Goal: Transaction & Acquisition: Purchase product/service

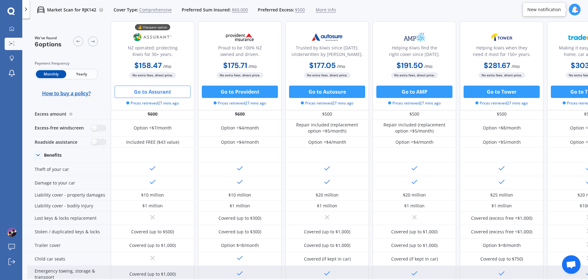
scroll to position [6, 0]
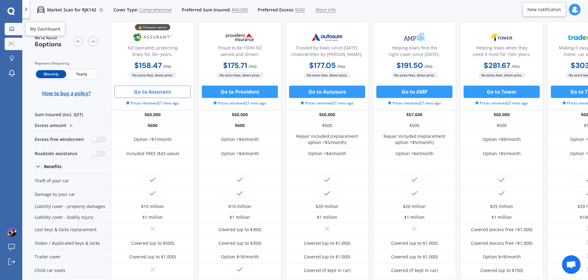
click at [12, 28] on icon at bounding box center [11, 28] width 5 height 5
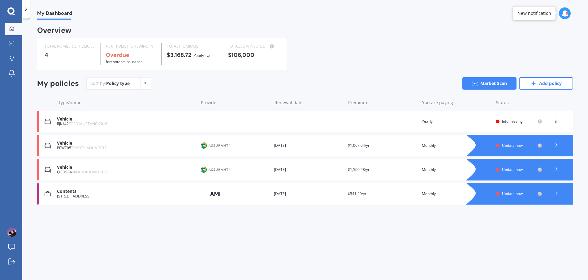
click at [162, 144] on div "Vehicle" at bounding box center [126, 143] width 138 height 5
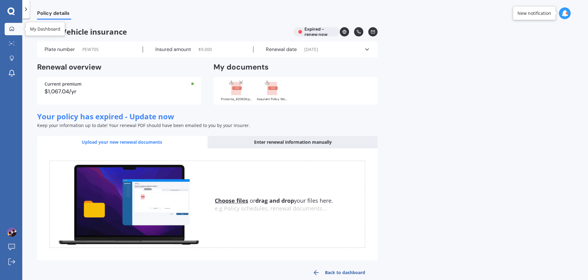
click at [13, 26] on icon at bounding box center [11, 28] width 5 height 5
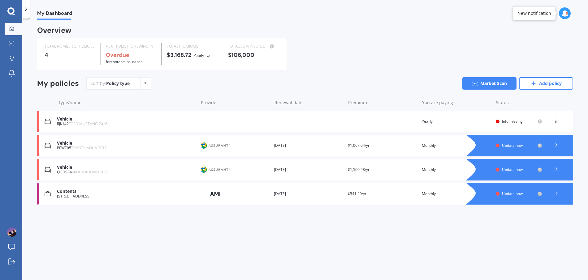
click at [144, 165] on div "Vehicle" at bounding box center [126, 167] width 138 height 5
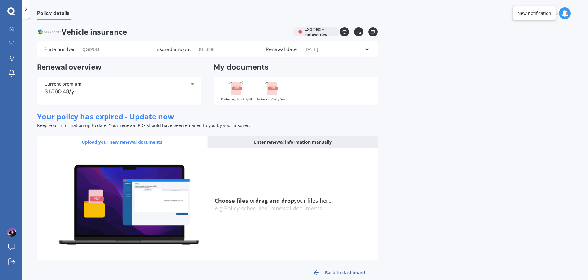
click at [159, 89] on div "$1,560.48/yr" at bounding box center [119, 92] width 149 height 6
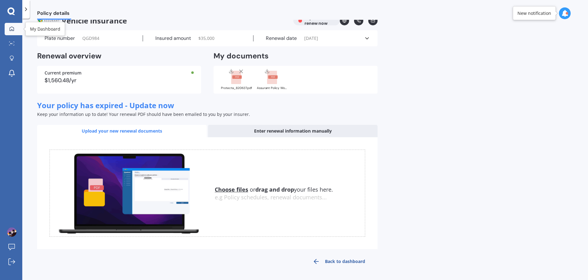
click at [9, 30] on icon at bounding box center [11, 28] width 5 height 5
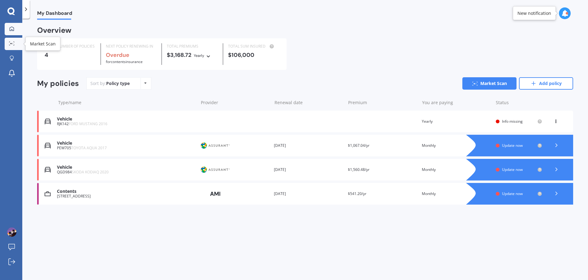
click at [18, 45] on link "Market Scan" at bounding box center [14, 44] width 18 height 12
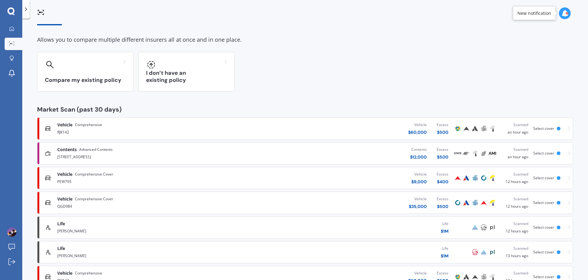
scroll to position [41, 0]
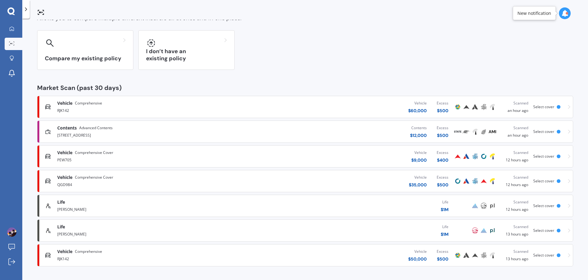
click at [242, 179] on div "Vehicle Comprehensive Cover" at bounding box center [153, 178] width 192 height 6
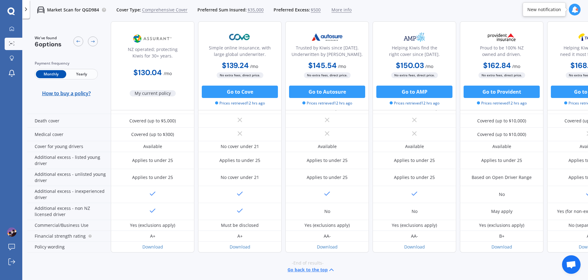
scroll to position [282, 0]
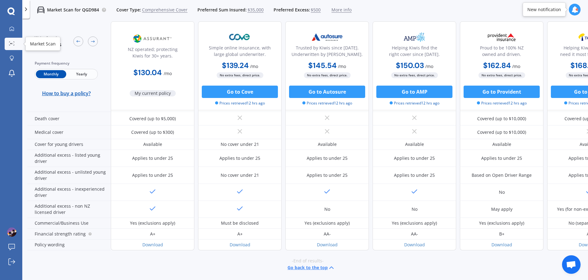
click at [13, 44] on circle at bounding box center [12, 43] width 1 height 1
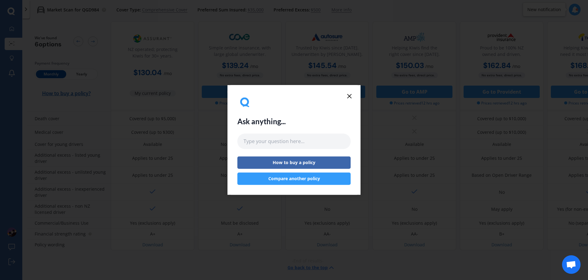
click at [354, 96] on div "Ask anything... How to buy a policy Compare another policy" at bounding box center [293, 140] width 133 height 110
click at [353, 96] on icon at bounding box center [349, 96] width 7 height 7
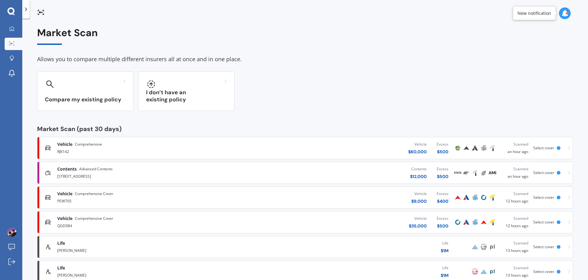
click at [170, 200] on div "PEW705" at bounding box center [153, 200] width 192 height 7
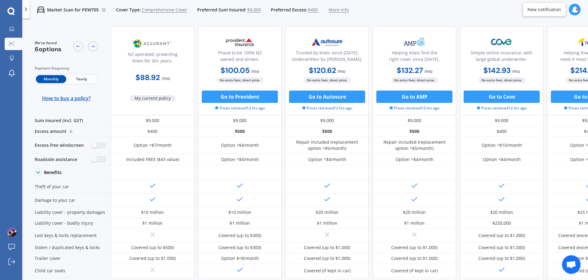
click at [333, 9] on span "More info" at bounding box center [339, 10] width 20 height 6
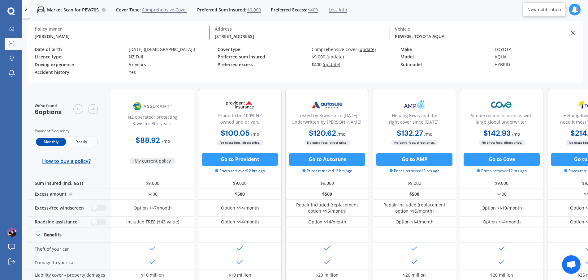
click at [499, 50] on div "TOYOTA" at bounding box center [539, 49] width 89 height 5
click at [418, 33] on div "PEW705, TOYOTA AQUA" at bounding box center [480, 36] width 170 height 6
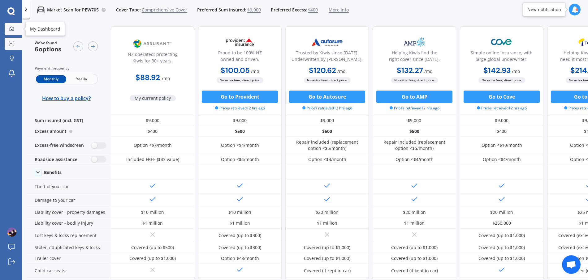
click at [10, 29] on icon at bounding box center [11, 28] width 5 height 5
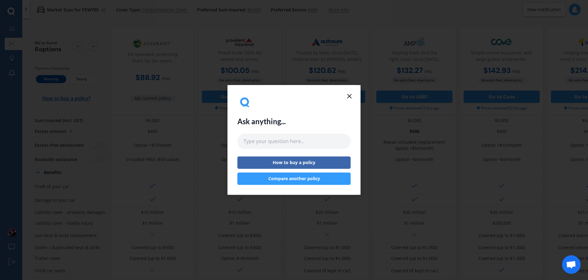
click at [350, 97] on icon at bounding box center [349, 96] width 7 height 7
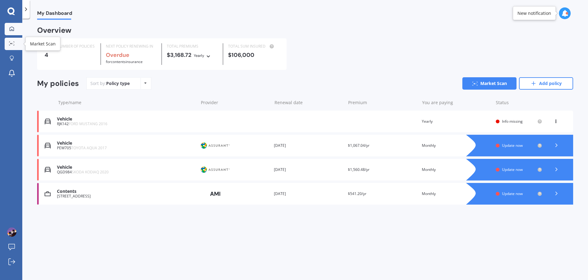
click at [15, 42] on div at bounding box center [11, 43] width 9 height 5
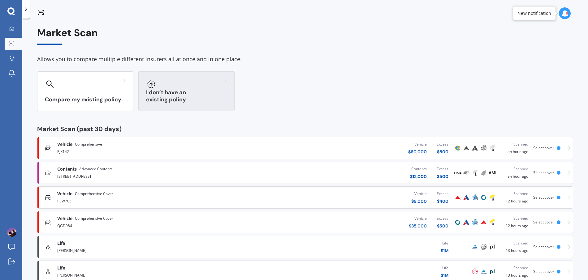
click at [183, 90] on div "I don’t have an existing policy" at bounding box center [186, 91] width 96 height 40
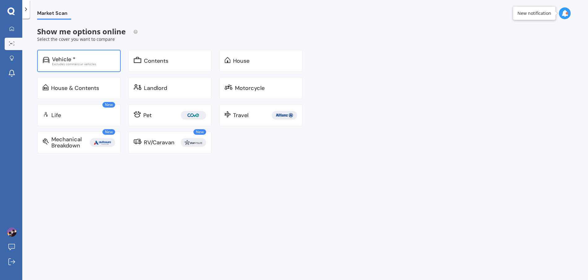
click at [72, 61] on div "Vehicle *" at bounding box center [64, 59] width 24 height 6
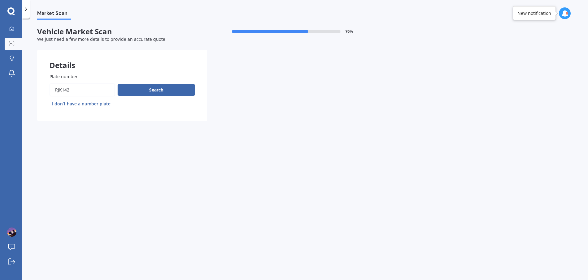
drag, startPoint x: 81, startPoint y: 93, endPoint x: 40, endPoint y: 90, distance: 41.9
click at [40, 90] on div "Plate number Search I don’t have a number plate" at bounding box center [122, 91] width 170 height 60
type input "pew705"
click at [143, 89] on button "Search" at bounding box center [156, 90] width 77 height 12
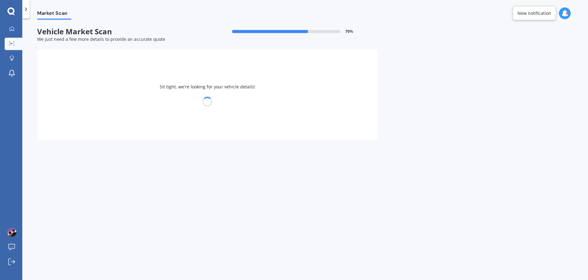
select select "TOYOTA"
select select "AQUA"
select select "28"
select select "06"
select select "1984"
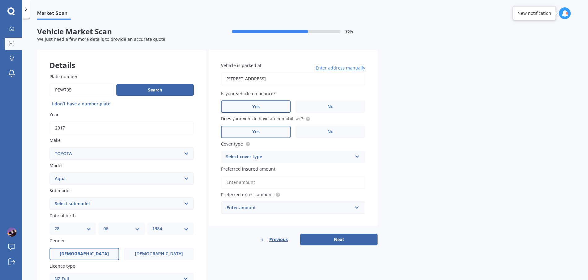
click at [272, 182] on input "Preferred insured amount" at bounding box center [293, 182] width 144 height 13
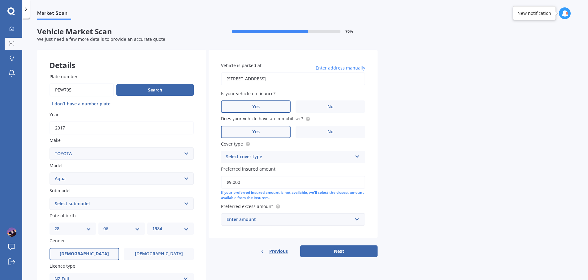
type input "$9,000"
click at [299, 220] on div "Enter amount" at bounding box center [290, 219] width 126 height 7
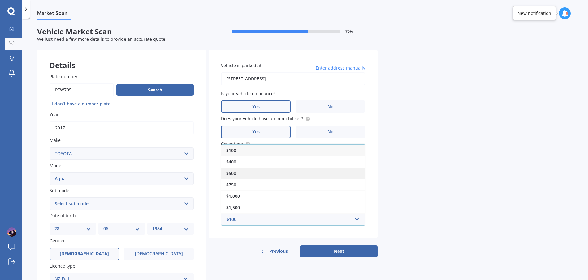
click at [242, 177] on div "$500" at bounding box center [293, 173] width 144 height 11
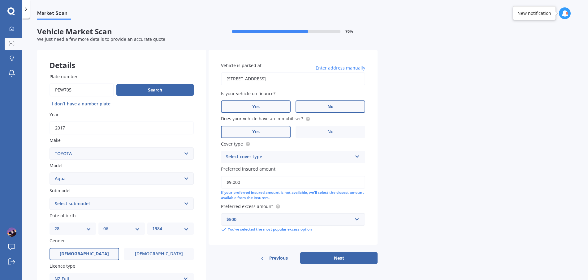
click at [311, 105] on label "No" at bounding box center [331, 107] width 70 height 12
click at [0, 0] on input "No" at bounding box center [0, 0] width 0 height 0
click at [298, 161] on div "Select cover type" at bounding box center [289, 157] width 126 height 7
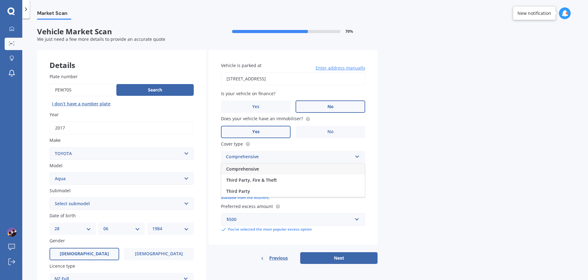
click at [250, 169] on span "Comprehensive" at bounding box center [242, 169] width 33 height 6
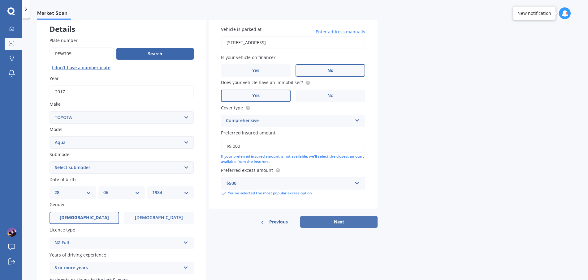
click at [334, 225] on button "Next" at bounding box center [338, 222] width 77 height 12
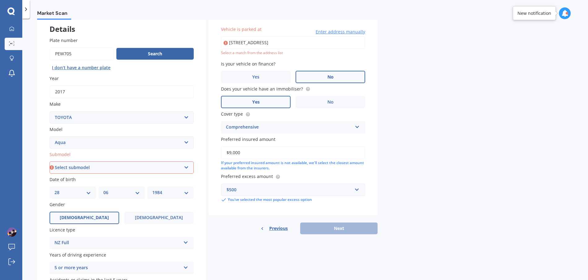
scroll to position [34, 0]
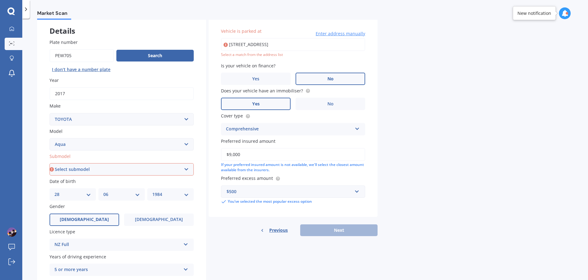
click at [259, 43] on input "[STREET_ADDRESS]" at bounding box center [293, 44] width 144 height 13
type input "[STREET_ADDRESS]"
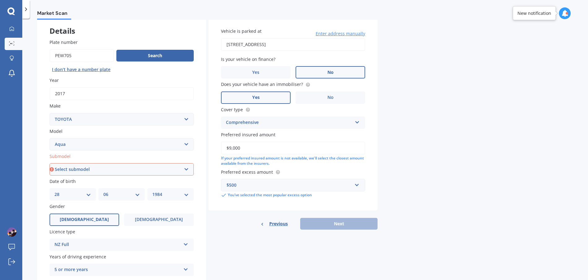
click at [146, 175] on select "Select submodel (All Other) Hatchback Hybrid" at bounding box center [122, 169] width 144 height 12
select select "HYBRID"
click at [50, 163] on select "Select submodel (All Other) Hatchback Hybrid" at bounding box center [122, 169] width 144 height 12
click at [324, 218] on button "Next" at bounding box center [338, 224] width 77 height 12
select select "28"
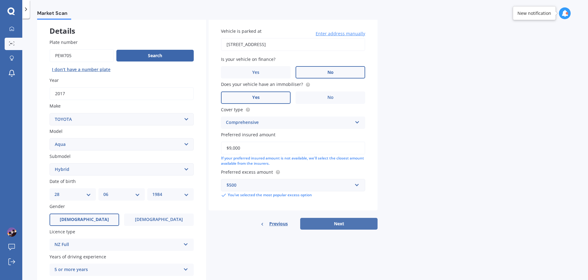
select select "06"
select select "1984"
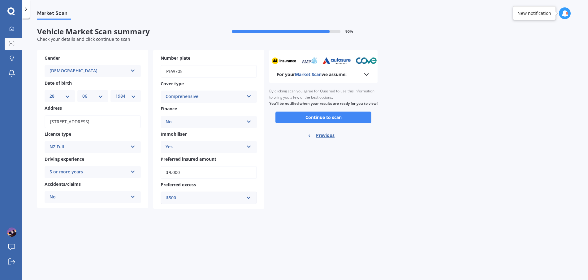
scroll to position [0, 0]
click at [321, 123] on button "Continue to scan" at bounding box center [323, 118] width 96 height 12
